Goal: Find specific page/section: Find specific page/section

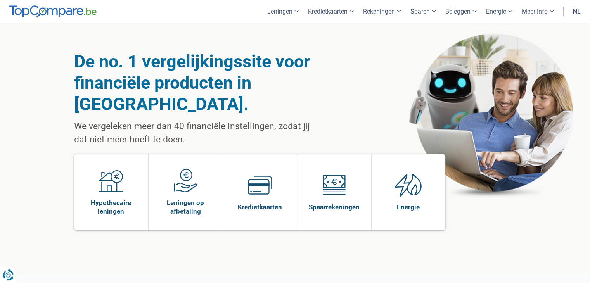
click at [575, 12] on link "nl" at bounding box center [576, 11] width 17 height 23
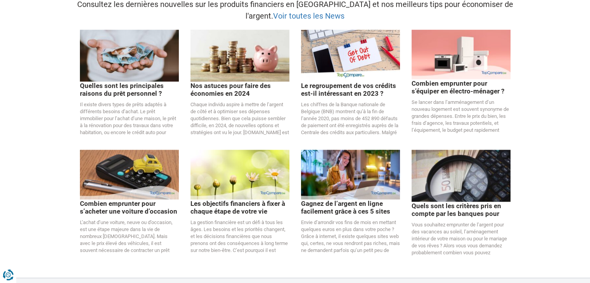
scroll to position [1745, 0]
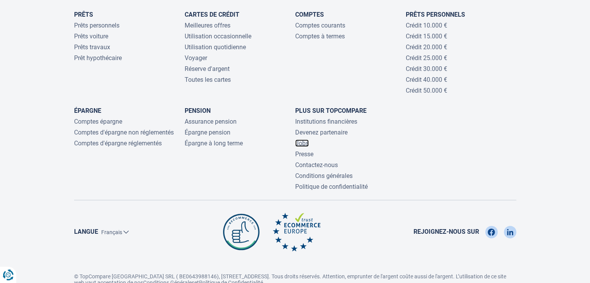
click at [297, 140] on link "Jobs" at bounding box center [302, 143] width 14 height 7
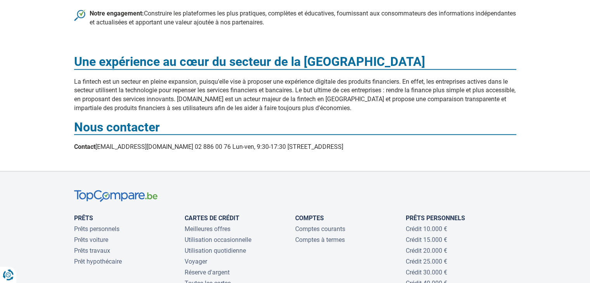
scroll to position [543, 0]
